Goal: Task Accomplishment & Management: Use online tool/utility

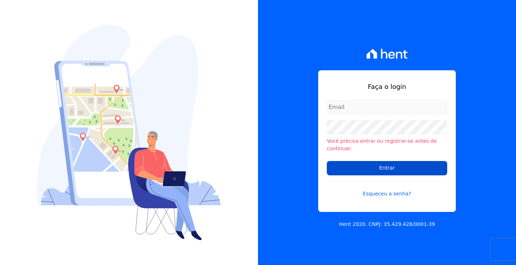
type input "andrea@tsengenharia.com"
click at [379, 166] on input "Entrar" at bounding box center [387, 168] width 120 height 14
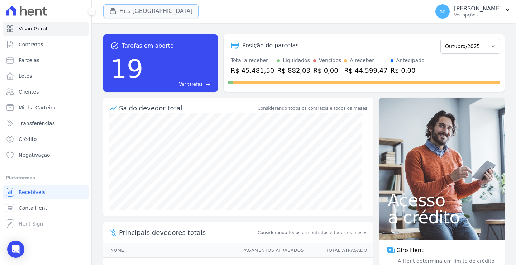
click at [156, 12] on button "Hits [GEOGRAPHIC_DATA]" at bounding box center [150, 11] width 95 height 14
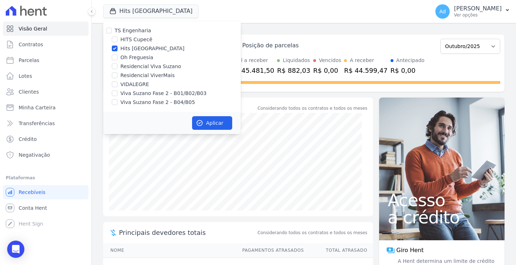
click at [138, 46] on label "Hits [GEOGRAPHIC_DATA]" at bounding box center [152, 49] width 64 height 8
click at [118, 46] on input "Hits [GEOGRAPHIC_DATA]" at bounding box center [115, 49] width 6 height 6
checkbox input "false"
click at [160, 93] on label "Viva Suzano Fase 2 - B01/B02/B03" at bounding box center [163, 94] width 86 height 8
click at [118, 93] on input "Viva Suzano Fase 2 - B01/B02/B03" at bounding box center [115, 93] width 6 height 6
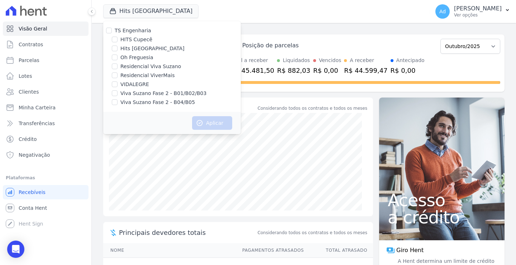
checkbox input "true"
click at [154, 106] on div "TS Engenharia HITS Cupecê Hits [GEOGRAPHIC_DATA] Oh Freguesia Residencial Viva …" at bounding box center [172, 66] width 138 height 91
click at [166, 102] on label "Viva Suzano Fase 2 - B04/B05" at bounding box center [157, 103] width 75 height 8
click at [118, 102] on input "Viva Suzano Fase 2 - B04/B05" at bounding box center [115, 102] width 6 height 6
checkbox input "true"
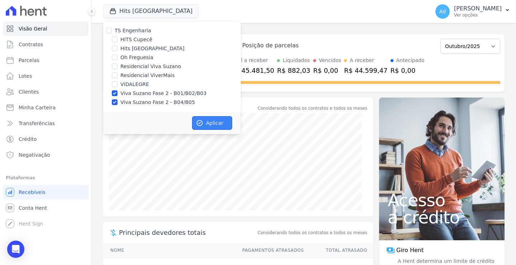
click at [206, 121] on button "Aplicar" at bounding box center [212, 123] width 40 height 14
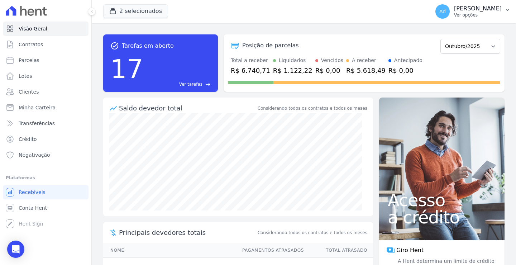
click at [491, 12] on p "Ver opções" at bounding box center [478, 15] width 48 height 6
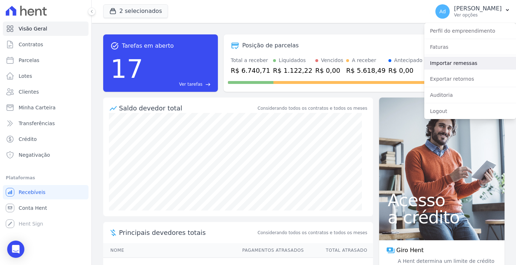
click at [476, 66] on link "Importar remessas" at bounding box center [470, 63] width 92 height 13
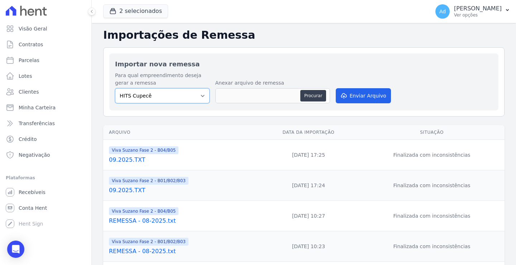
click at [166, 100] on select "HITS Cupecê Hits [GEOGRAPHIC_DATA] Oh Freguesia Residencial Viva Suzano Residen…" at bounding box center [162, 95] width 95 height 15
select select "81aca280-a022-4b2b-8b8a-69c556357552"
click at [115, 88] on select "HITS Cupecê Hits [GEOGRAPHIC_DATA] Oh Freguesia Residencial Viva Suzano Residen…" at bounding box center [162, 95] width 95 height 15
click at [356, 97] on button "Enviar Arquivo" at bounding box center [363, 95] width 55 height 15
click at [315, 96] on button "Procurar" at bounding box center [313, 95] width 26 height 11
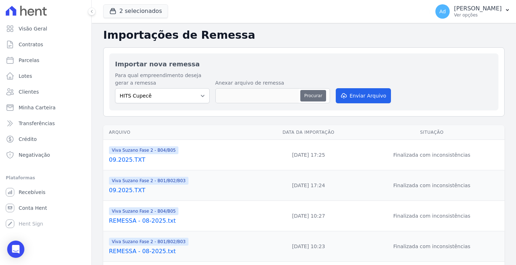
type input "10.2025.txt"
click at [361, 95] on button "Enviar Arquivo" at bounding box center [363, 95] width 55 height 15
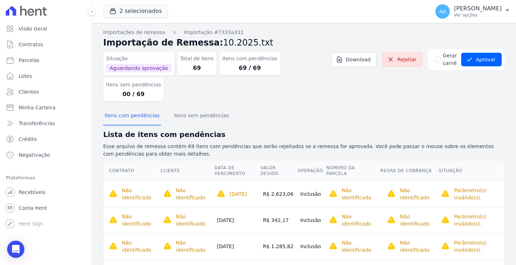
click at [291, 107] on div "Itens com pendências Itens sem pendências" at bounding box center [303, 116] width 401 height 18
click at [480, 61] on button "Aprovar" at bounding box center [481, 60] width 40 height 14
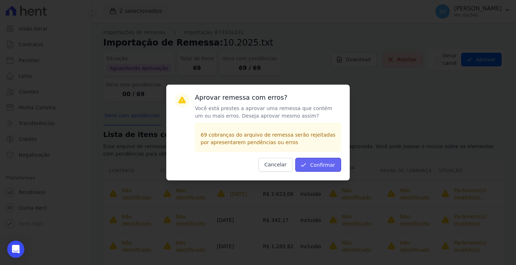
click at [322, 165] on button "Confirmar" at bounding box center [318, 165] width 46 height 14
